Goal: Task Accomplishment & Management: Use online tool/utility

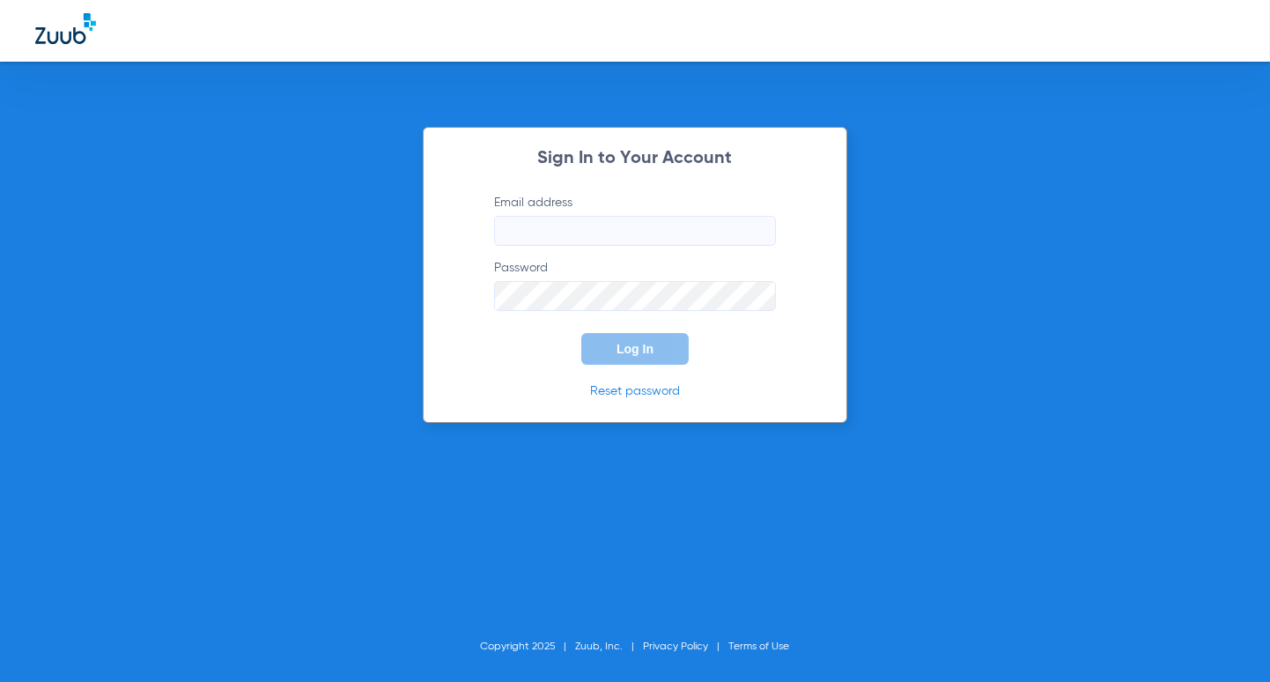
type input "[EMAIL_ADDRESS][DOMAIN_NAME]"
click at [649, 358] on button "Log In" at bounding box center [634, 349] width 107 height 32
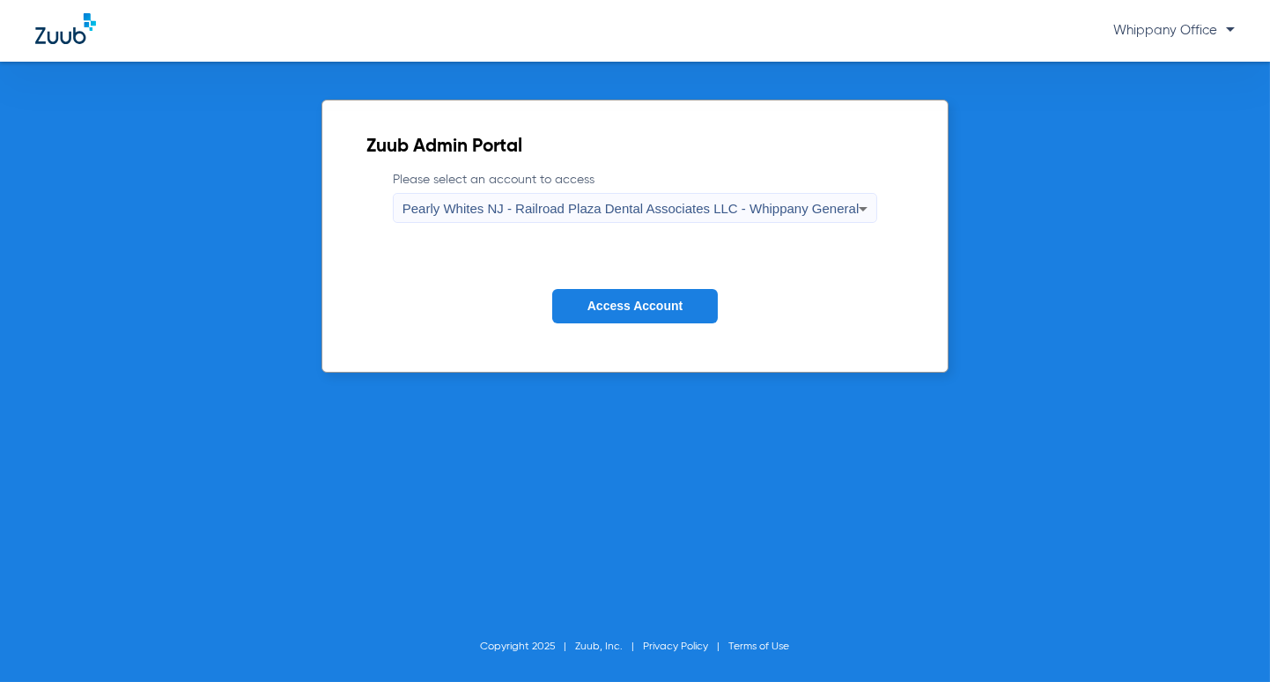
drag, startPoint x: 759, startPoint y: 209, endPoint x: 759, endPoint y: 222, distance: 13.2
click at [759, 210] on span "Pearly Whites NJ - Railroad Plaza Dental Associates LLC - Whippany General" at bounding box center [630, 208] width 457 height 15
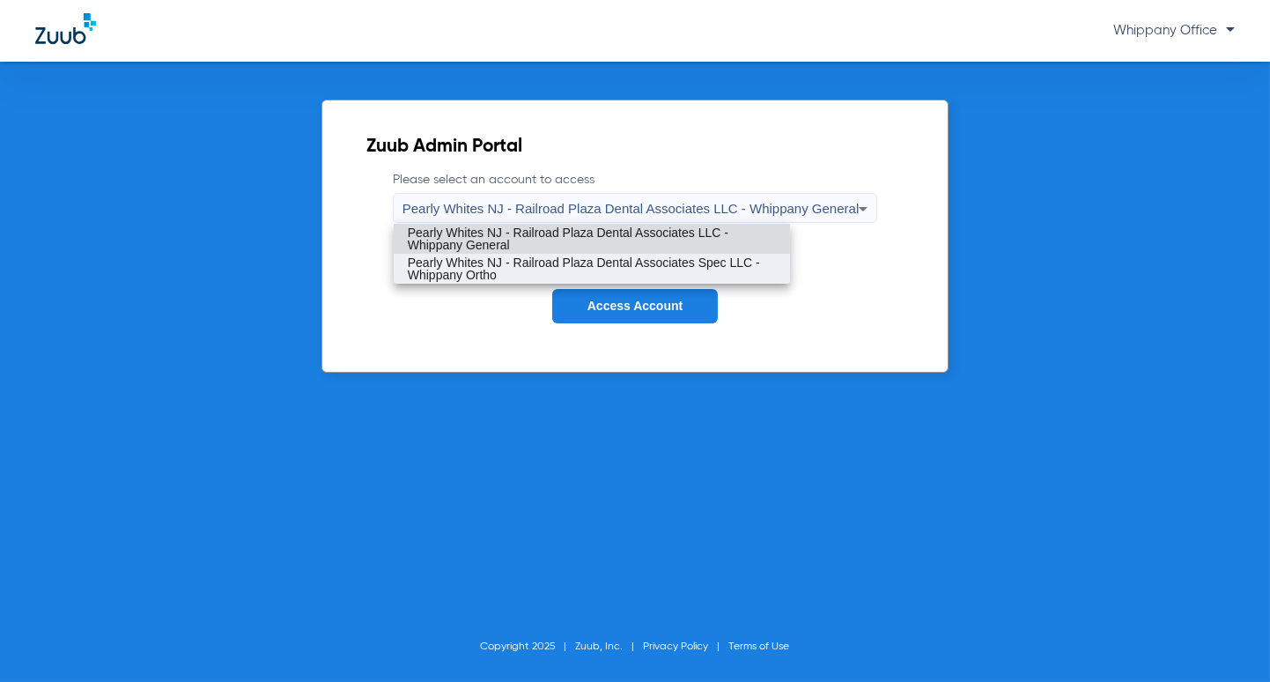
click at [751, 257] on span "Pearly Whites NJ - Railroad Plaza Dental Associates Spec LLC - Whippany Ortho" at bounding box center [592, 268] width 368 height 25
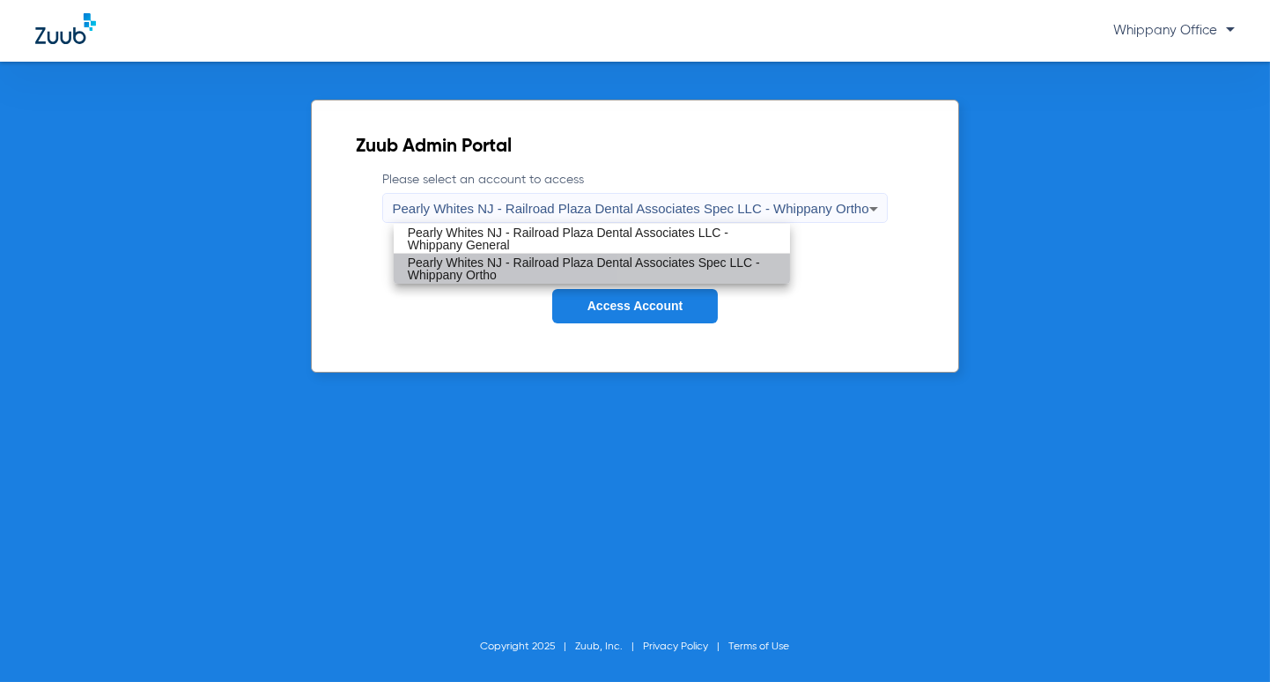
click at [664, 304] on span "Access Account" at bounding box center [634, 306] width 95 height 14
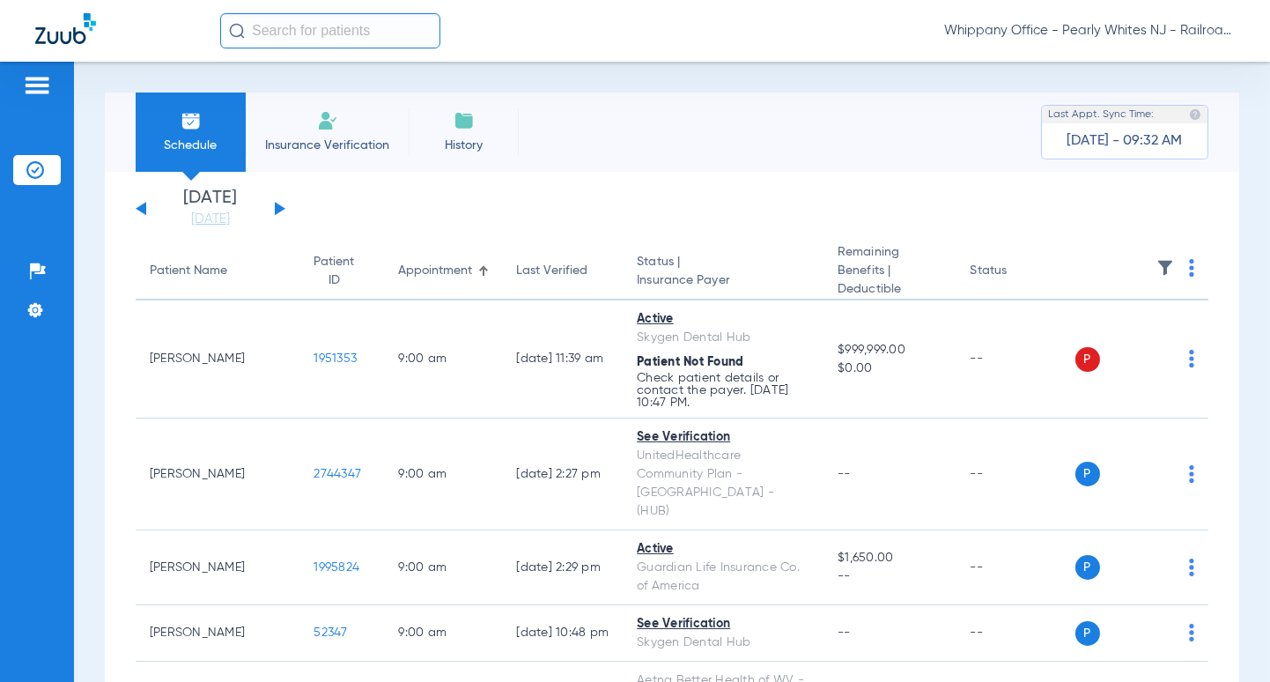
click at [277, 206] on button at bounding box center [280, 208] width 11 height 13
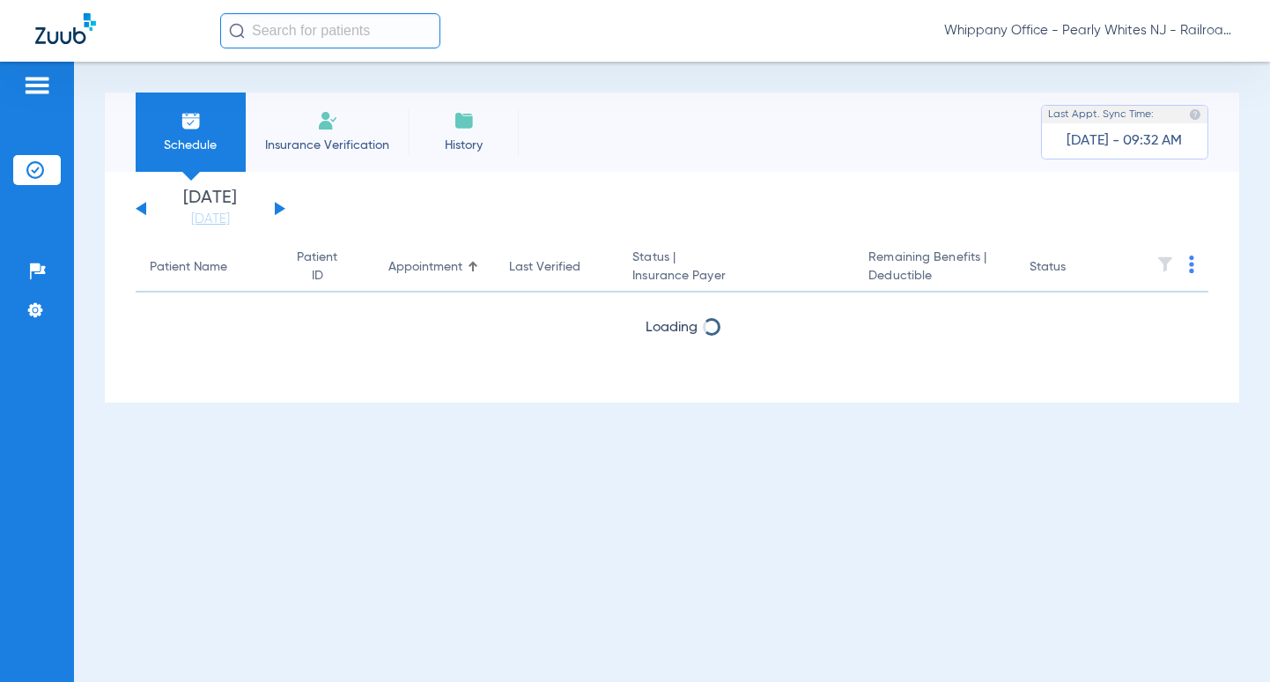
click at [277, 206] on button at bounding box center [280, 208] width 11 height 13
click at [139, 212] on div "[DATE] [DATE] [DATE] [DATE] [DATE] [DATE] [DATE] [DATE] [DATE] [DATE] [DATE] [D…" at bounding box center [211, 208] width 150 height 39
click at [140, 203] on div "[DATE] [DATE] [DATE] [DATE] [DATE] [DATE] [DATE] [DATE] [DATE] [DATE] [DATE] [D…" at bounding box center [211, 208] width 150 height 39
click at [144, 207] on button at bounding box center [141, 208] width 11 height 13
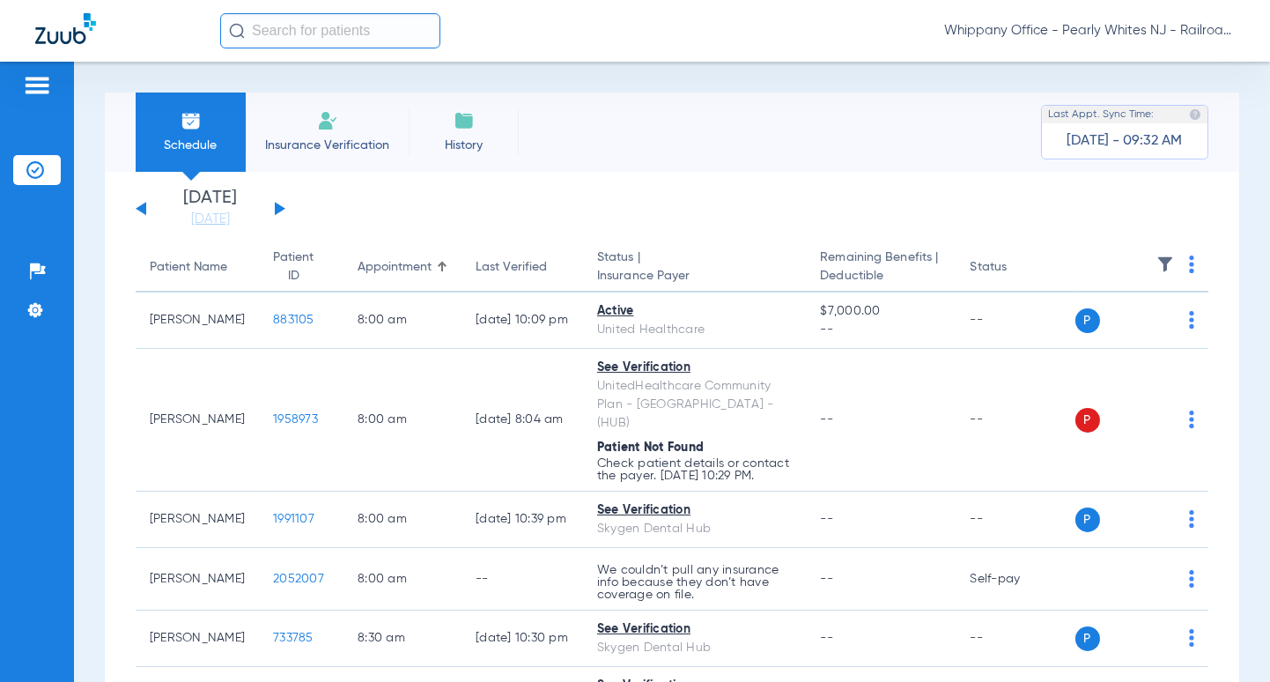
click at [1189, 267] on img at bounding box center [1191, 264] width 5 height 18
click at [1110, 335] on span "Verify All" at bounding box center [1108, 334] width 110 height 12
click at [1189, 264] on img at bounding box center [1191, 264] width 5 height 18
click at [1111, 317] on button "Verify All" at bounding box center [1108, 334] width 138 height 35
click at [1189, 263] on img at bounding box center [1191, 264] width 5 height 18
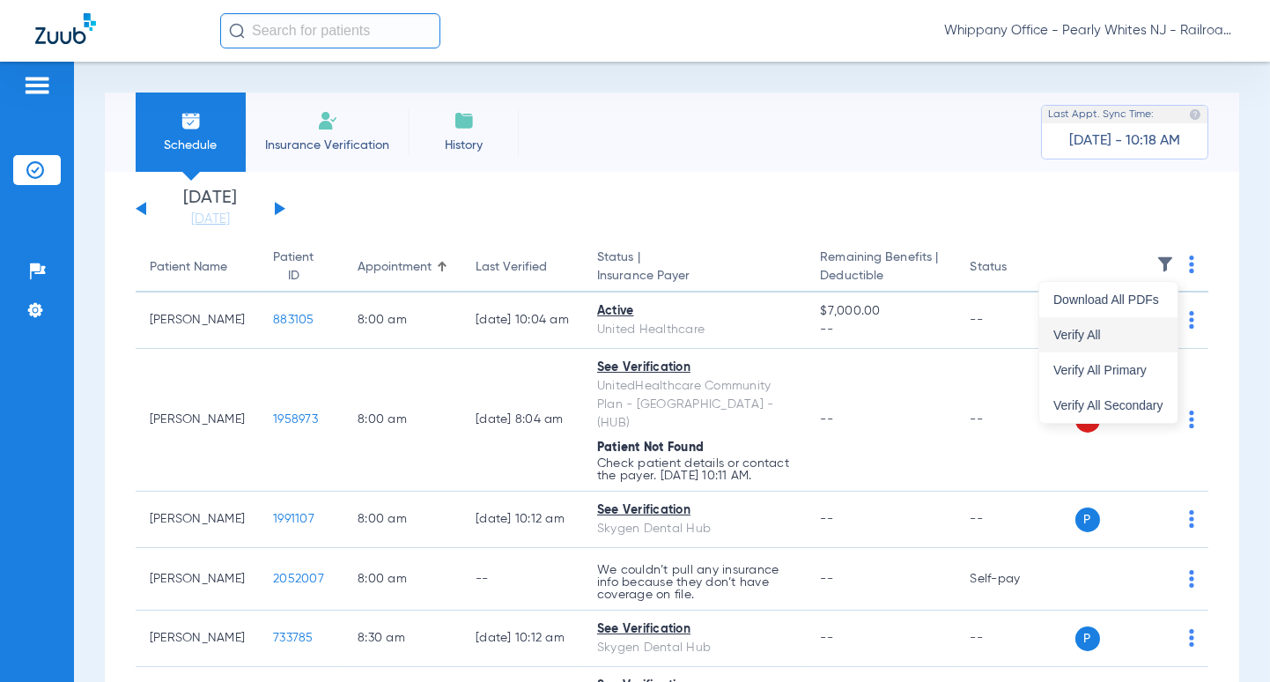
click at [1066, 336] on span "Verify All" at bounding box center [1108, 334] width 110 height 12
click at [1189, 270] on img at bounding box center [1191, 264] width 5 height 18
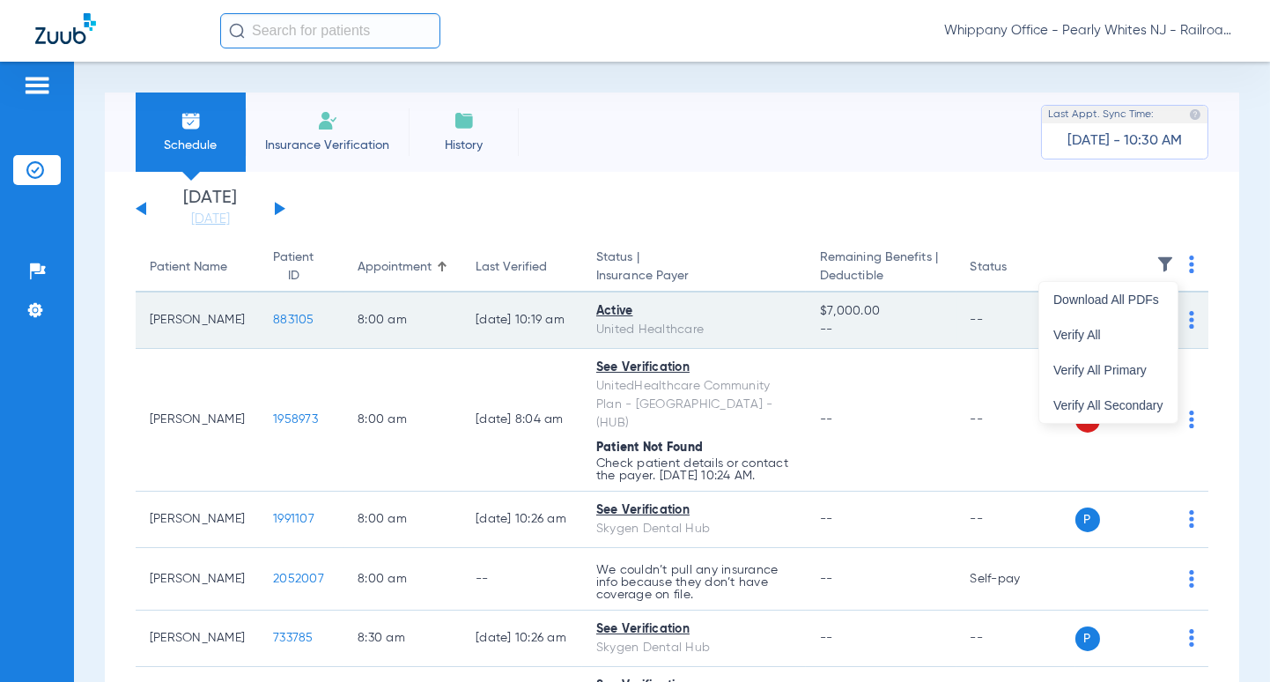
click at [1139, 317] on div "Download All PDFs Verify All Verify All Primary Verify All Secondary" at bounding box center [1108, 352] width 138 height 141
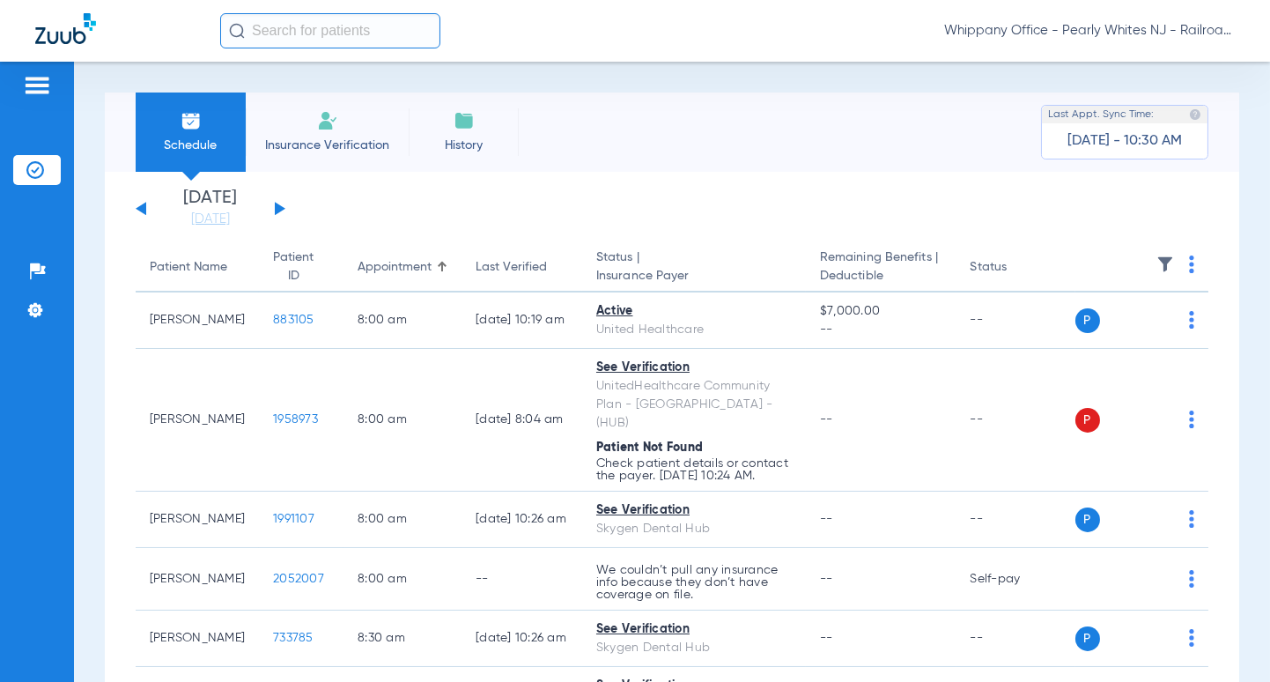
click at [1170, 269] on th at bounding box center [1142, 267] width 134 height 49
click at [1189, 264] on img at bounding box center [1191, 264] width 5 height 18
click at [1138, 328] on button "Verify All" at bounding box center [1108, 334] width 138 height 35
click at [1189, 266] on img at bounding box center [1191, 264] width 5 height 18
click at [1109, 342] on button "Verify All" at bounding box center [1108, 334] width 138 height 35
